Goal: Navigation & Orientation: Find specific page/section

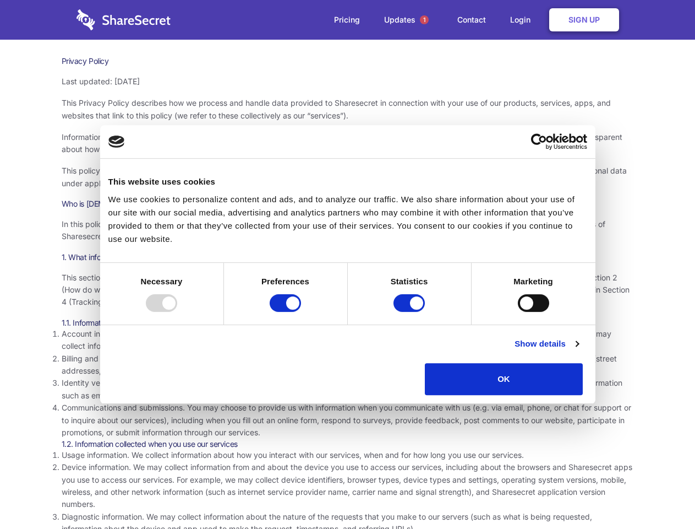
click at [177, 312] on div at bounding box center [161, 303] width 31 height 18
click at [301, 312] on input "Preferences" at bounding box center [285, 303] width 31 height 18
checkbox input "false"
click at [411, 312] on input "Statistics" at bounding box center [409, 303] width 31 height 18
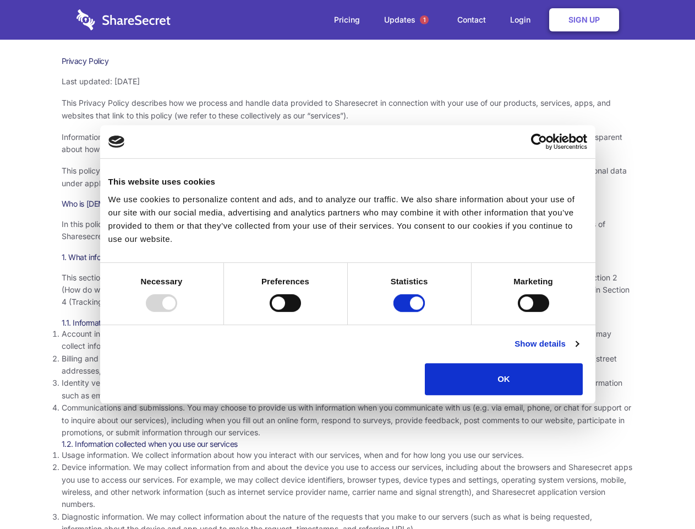
checkbox input "false"
click at [518, 312] on input "Marketing" at bounding box center [533, 303] width 31 height 18
checkbox input "true"
click at [579, 350] on link "Show details" at bounding box center [547, 343] width 64 height 13
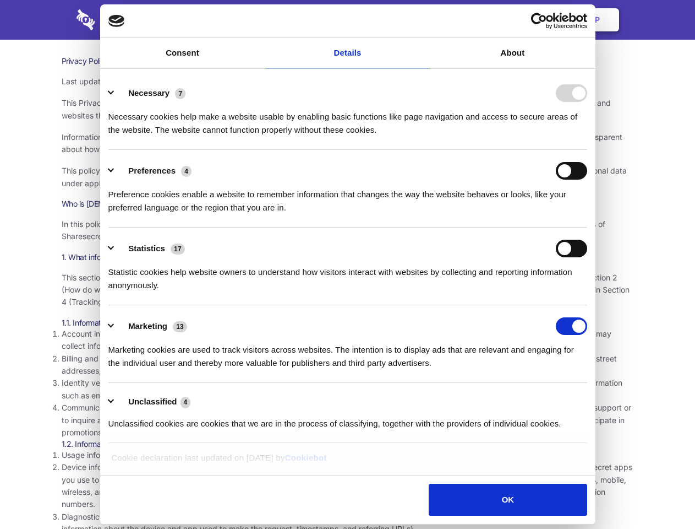
click at [587, 150] on li "Necessary 7 Necessary cookies help make a website usable by enabling basic func…" at bounding box center [347, 111] width 479 height 78
click at [424, 20] on span "1" at bounding box center [424, 19] width 9 height 9
